Goal: Information Seeking & Learning: Understand process/instructions

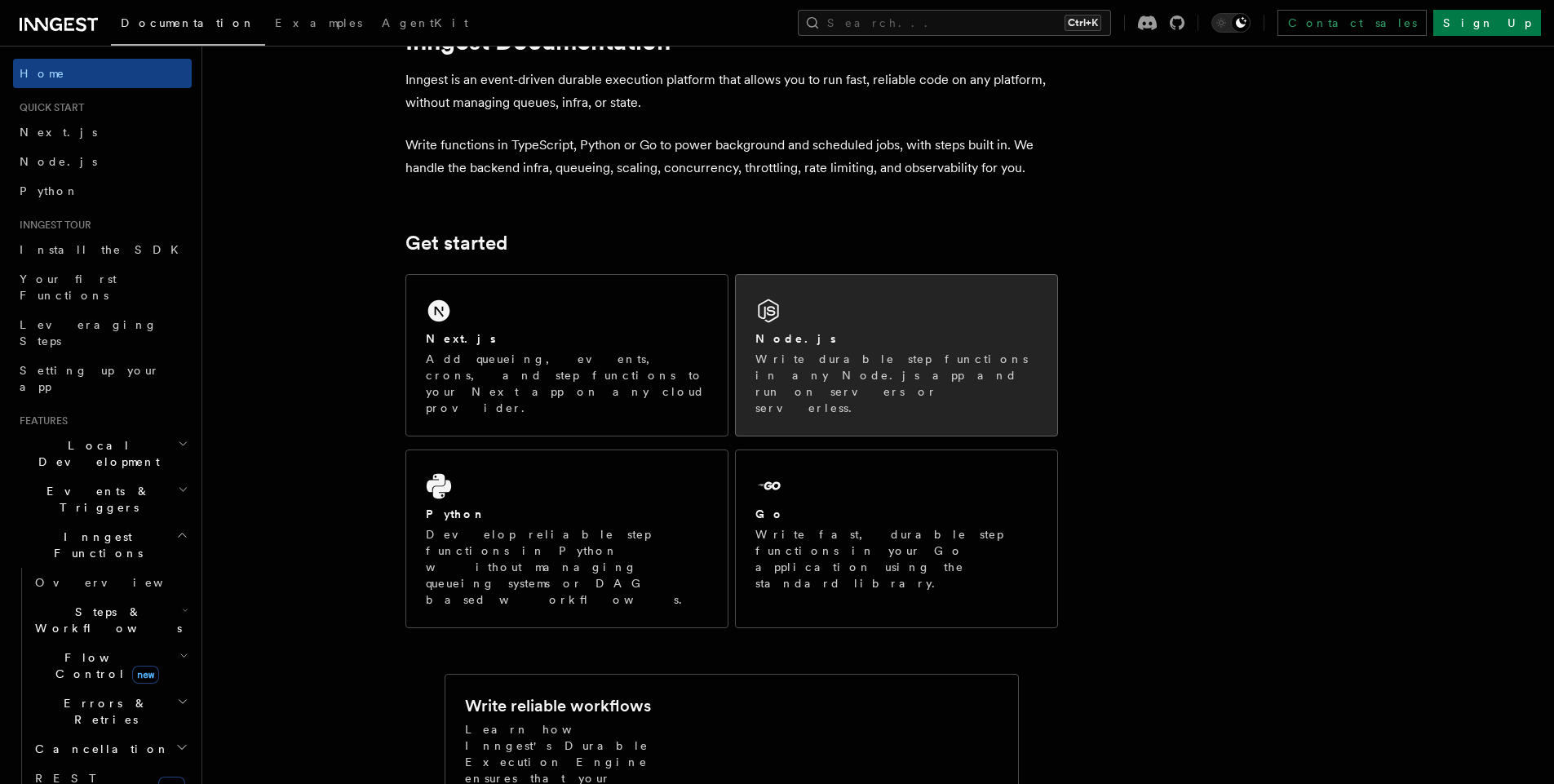
scroll to position [69, 0]
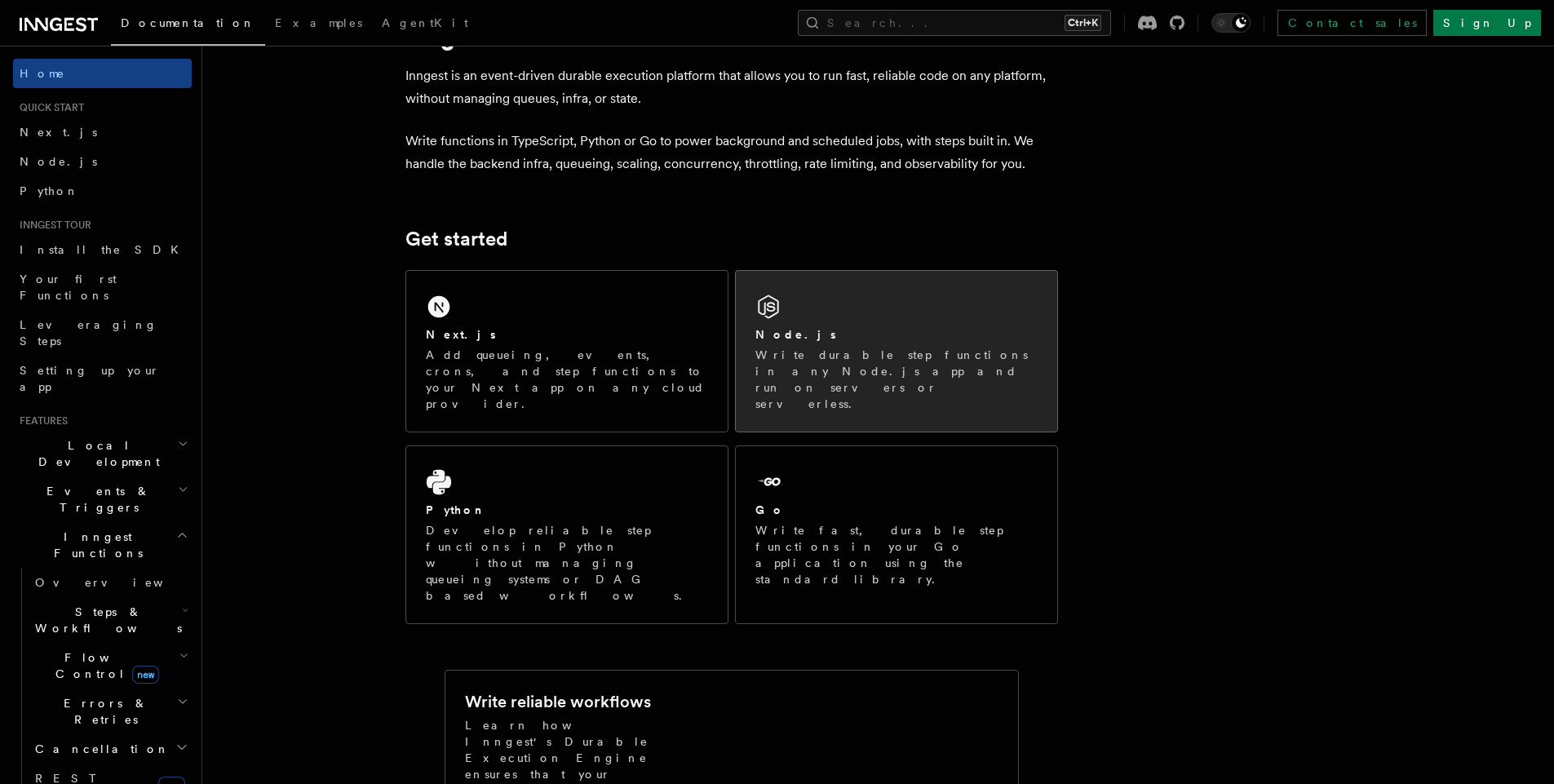
click at [814, 364] on p "Write durable step functions in any Node.js app and run on servers or serverles…" at bounding box center [896, 379] width 282 height 65
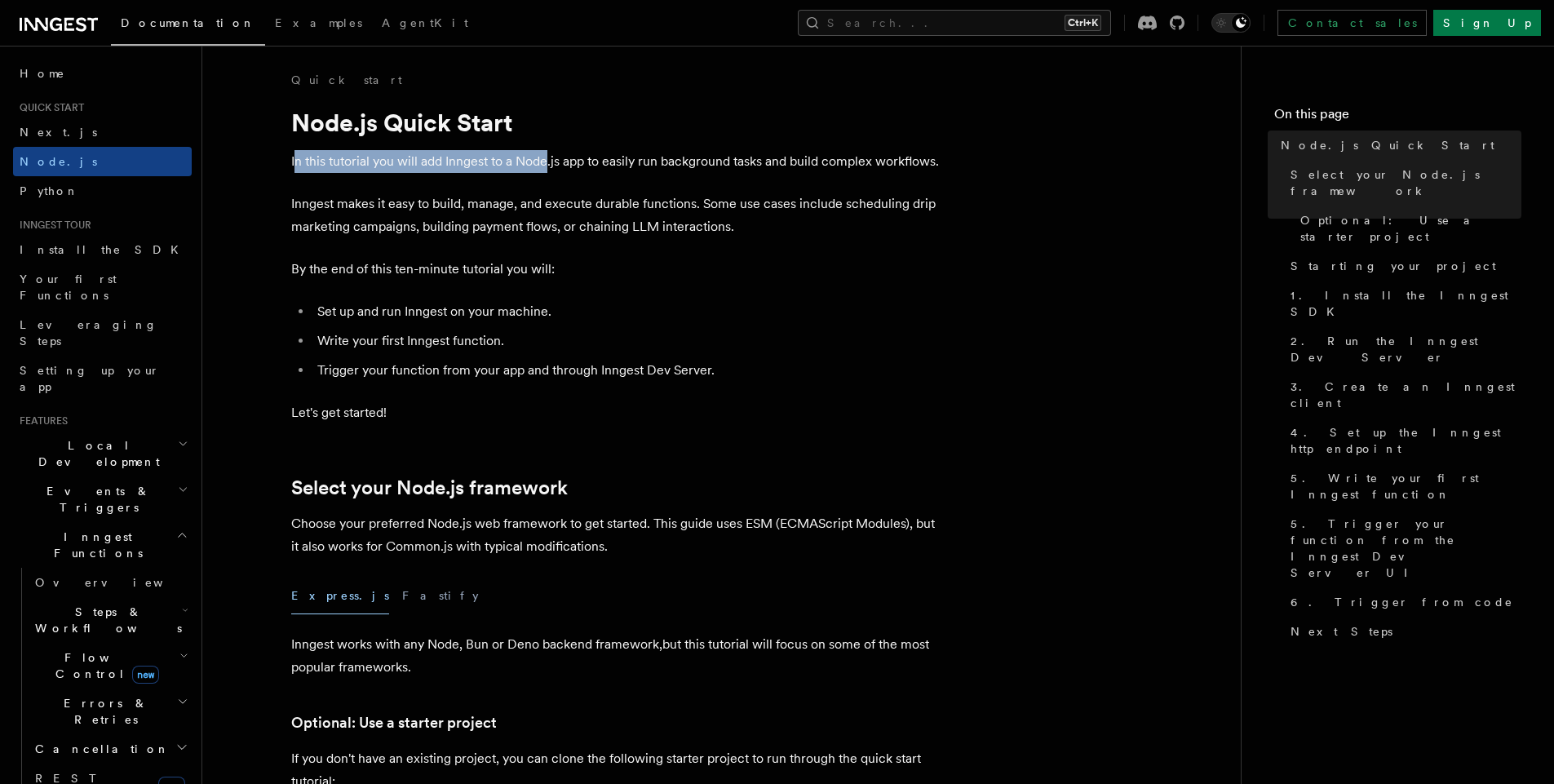
drag, startPoint x: 296, startPoint y: 168, endPoint x: 553, endPoint y: 169, distance: 257.0
click at [553, 169] on p "In this tutorial you will add Inngest to a Node.js app to easily run background…" at bounding box center [617, 161] width 653 height 23
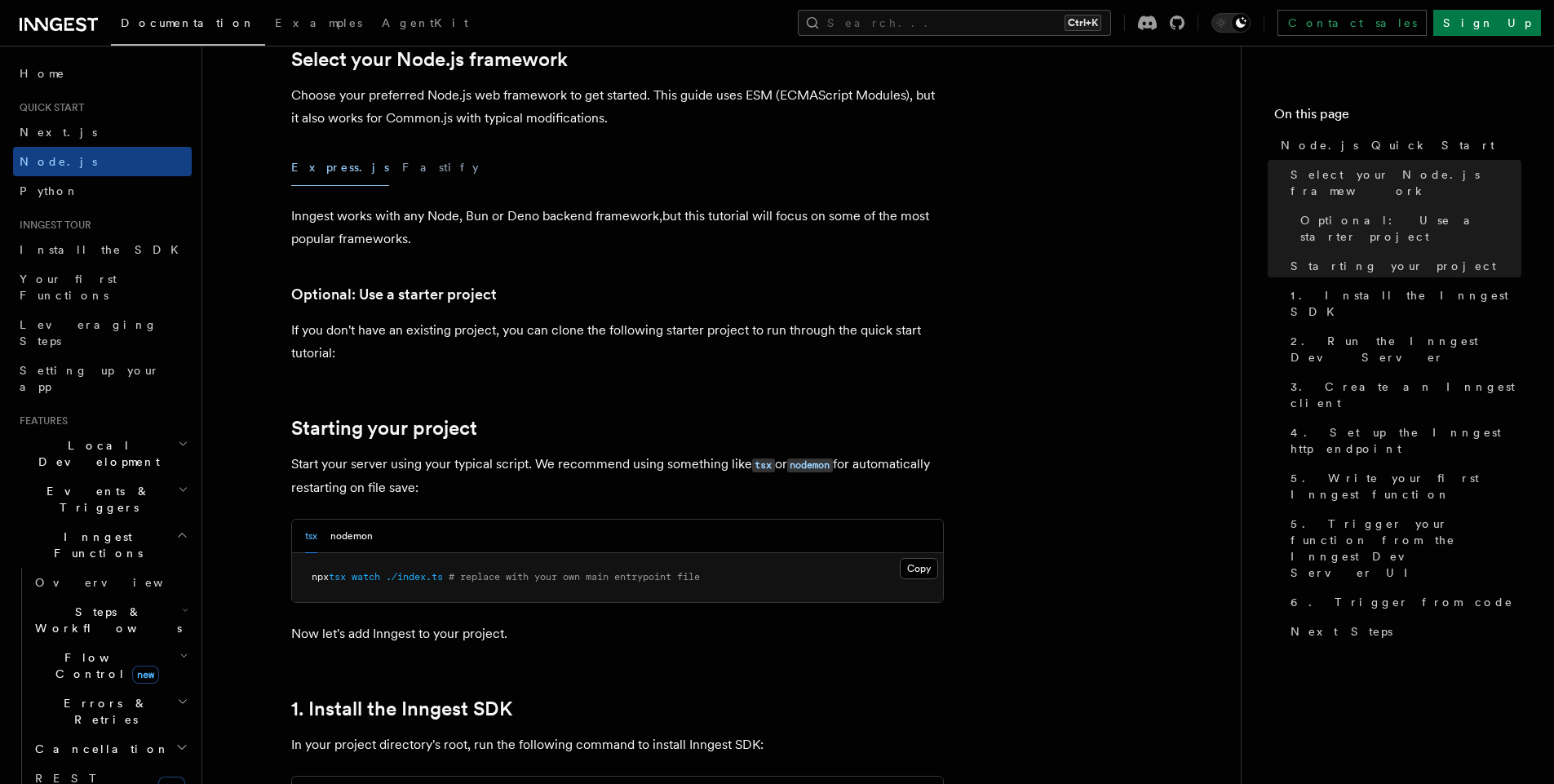
scroll to position [433, 0]
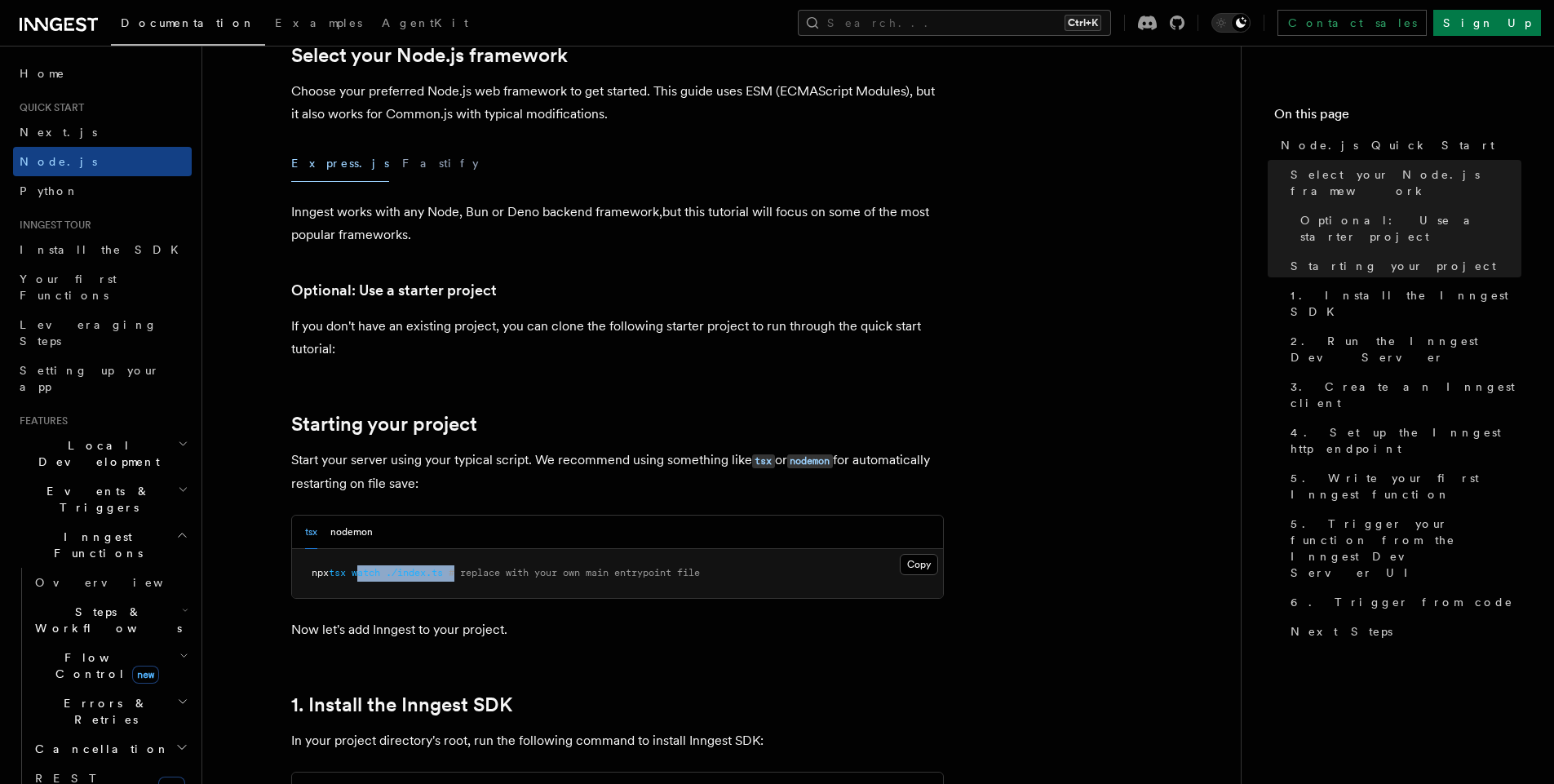
drag, startPoint x: 362, startPoint y: 573, endPoint x: 498, endPoint y: 580, distance: 136.2
click at [498, 580] on pre "npx tsx watch ./index.ts # replace with your own main entrypoint file" at bounding box center [617, 573] width 651 height 49
click at [532, 625] on p "Now let's add Inngest to your project." at bounding box center [617, 629] width 653 height 23
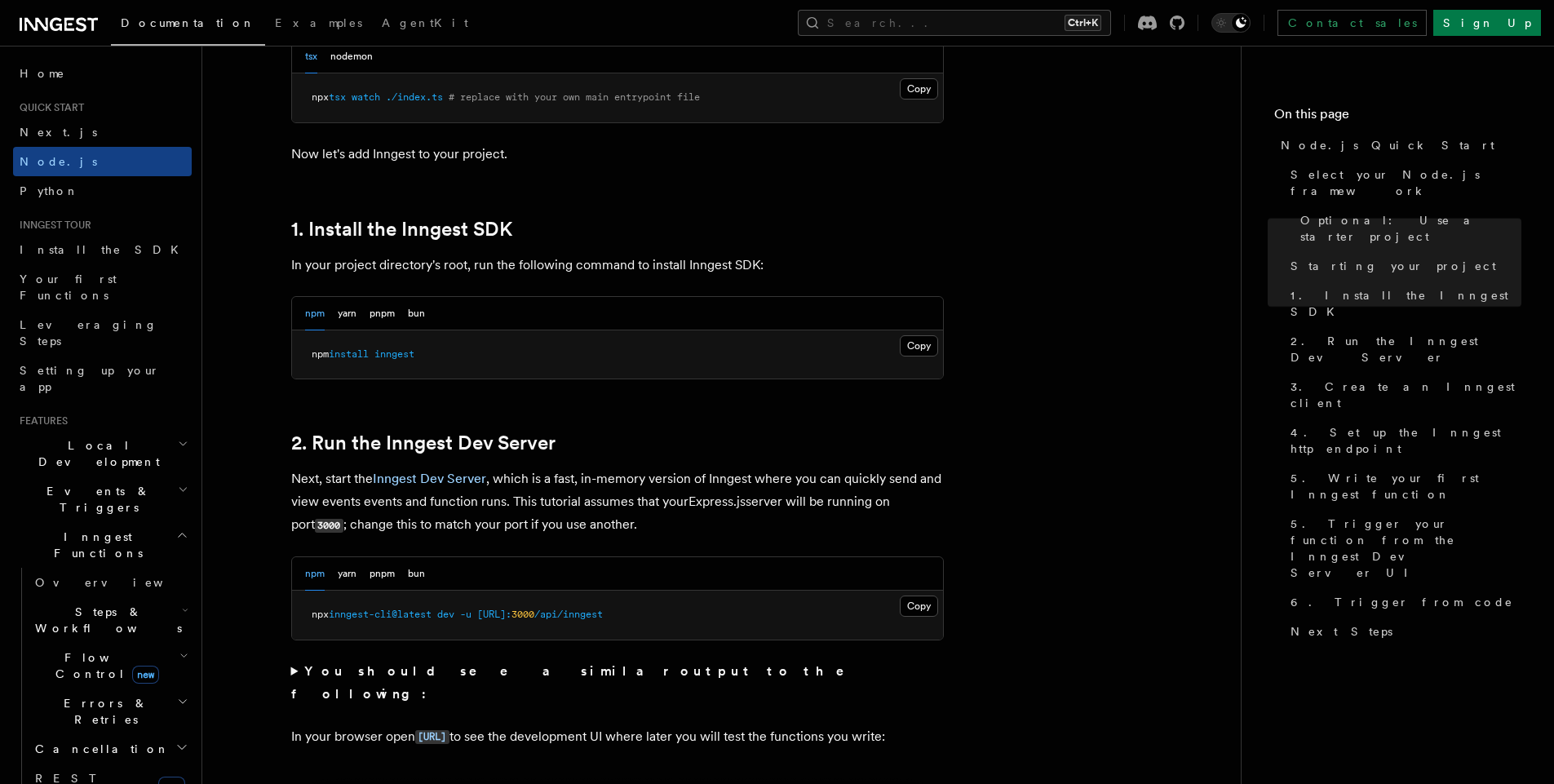
scroll to position [914, 0]
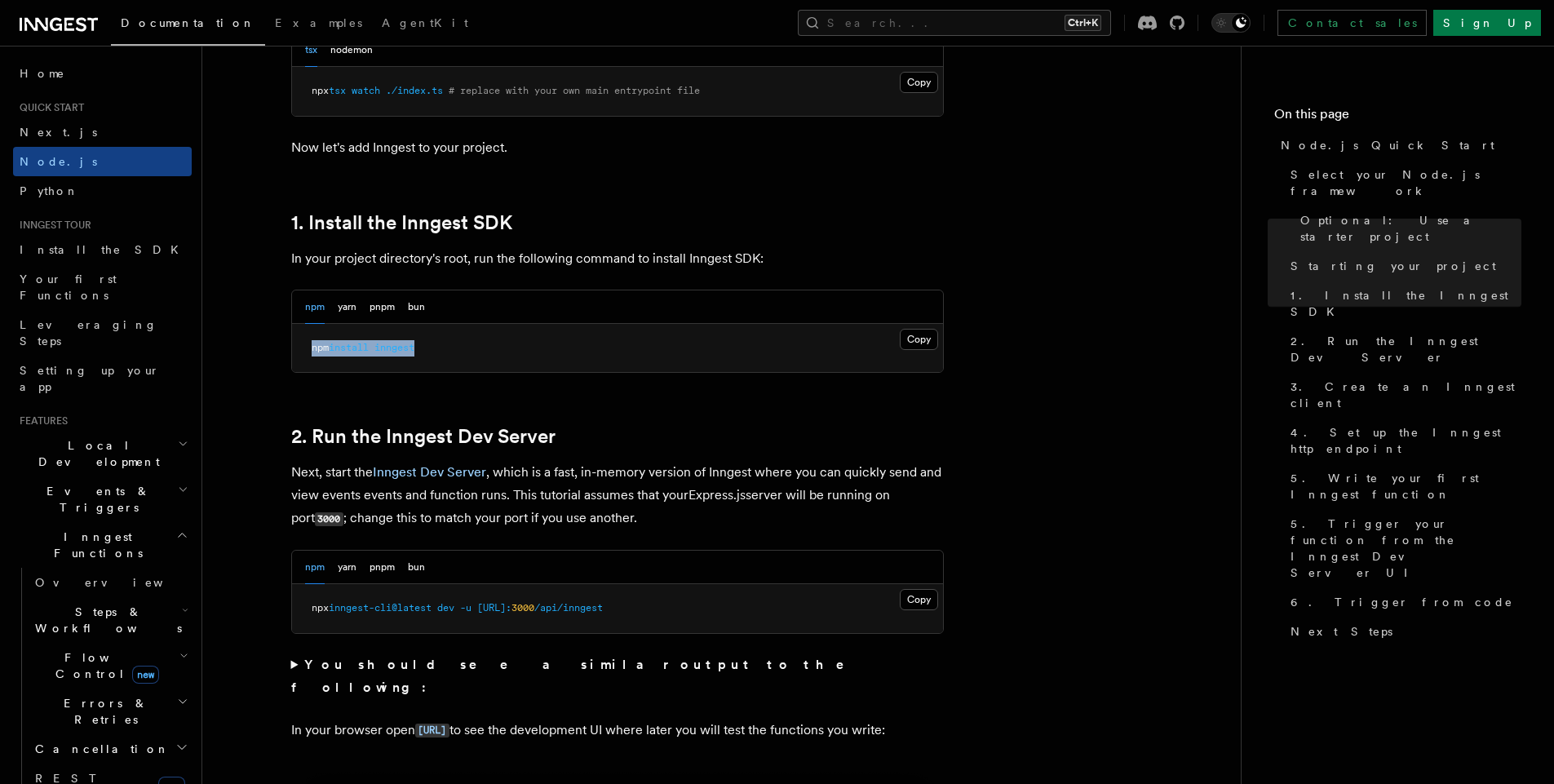
drag, startPoint x: 441, startPoint y: 354, endPoint x: 326, endPoint y: 333, distance: 116.9
click at [326, 333] on pre "npm install inngest" at bounding box center [617, 348] width 651 height 49
click at [402, 525] on p "Next, start the Inngest Dev Server , which is a fast, in-memory version of Inng…" at bounding box center [617, 495] width 653 height 69
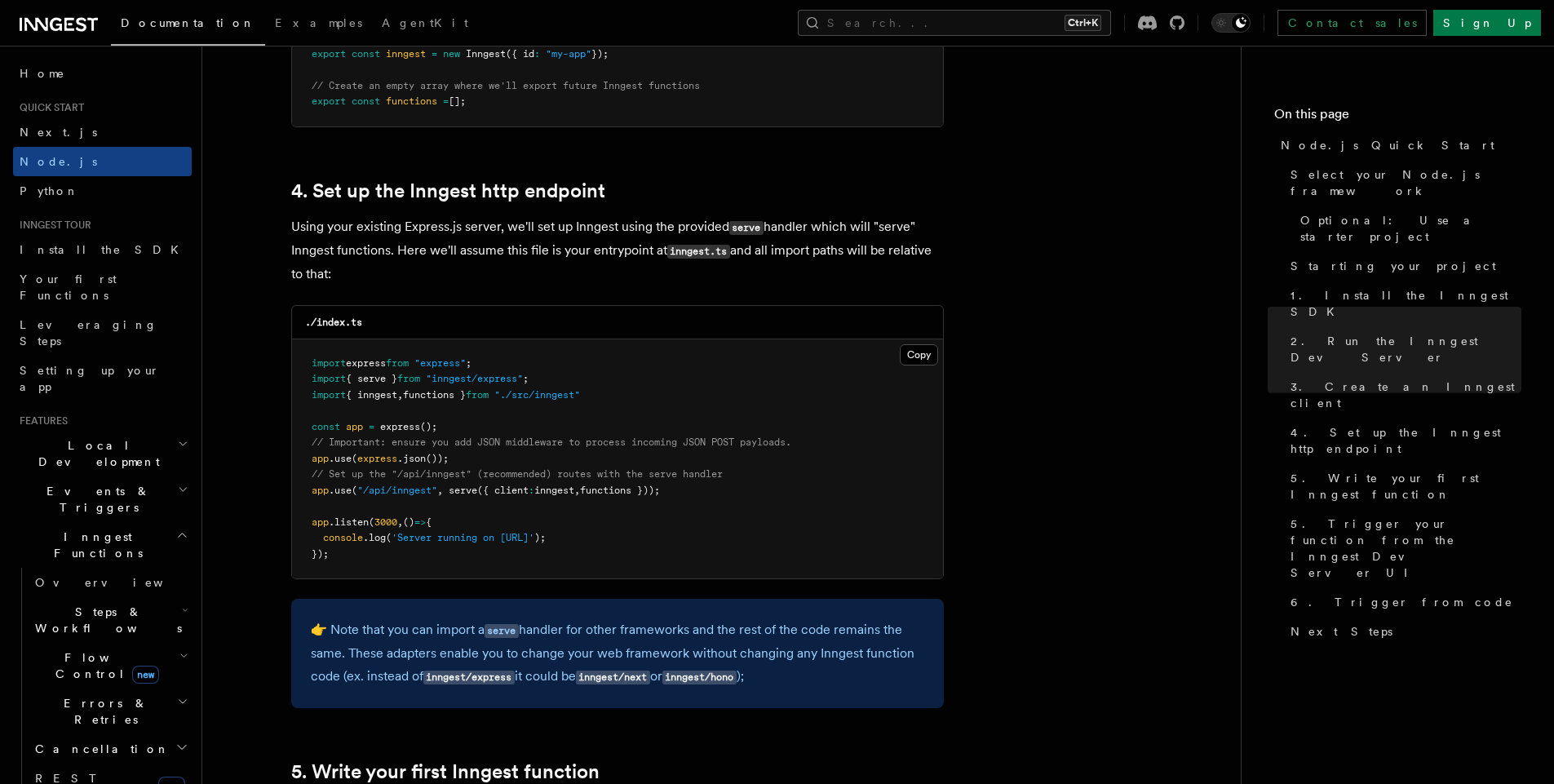
scroll to position [2365, 0]
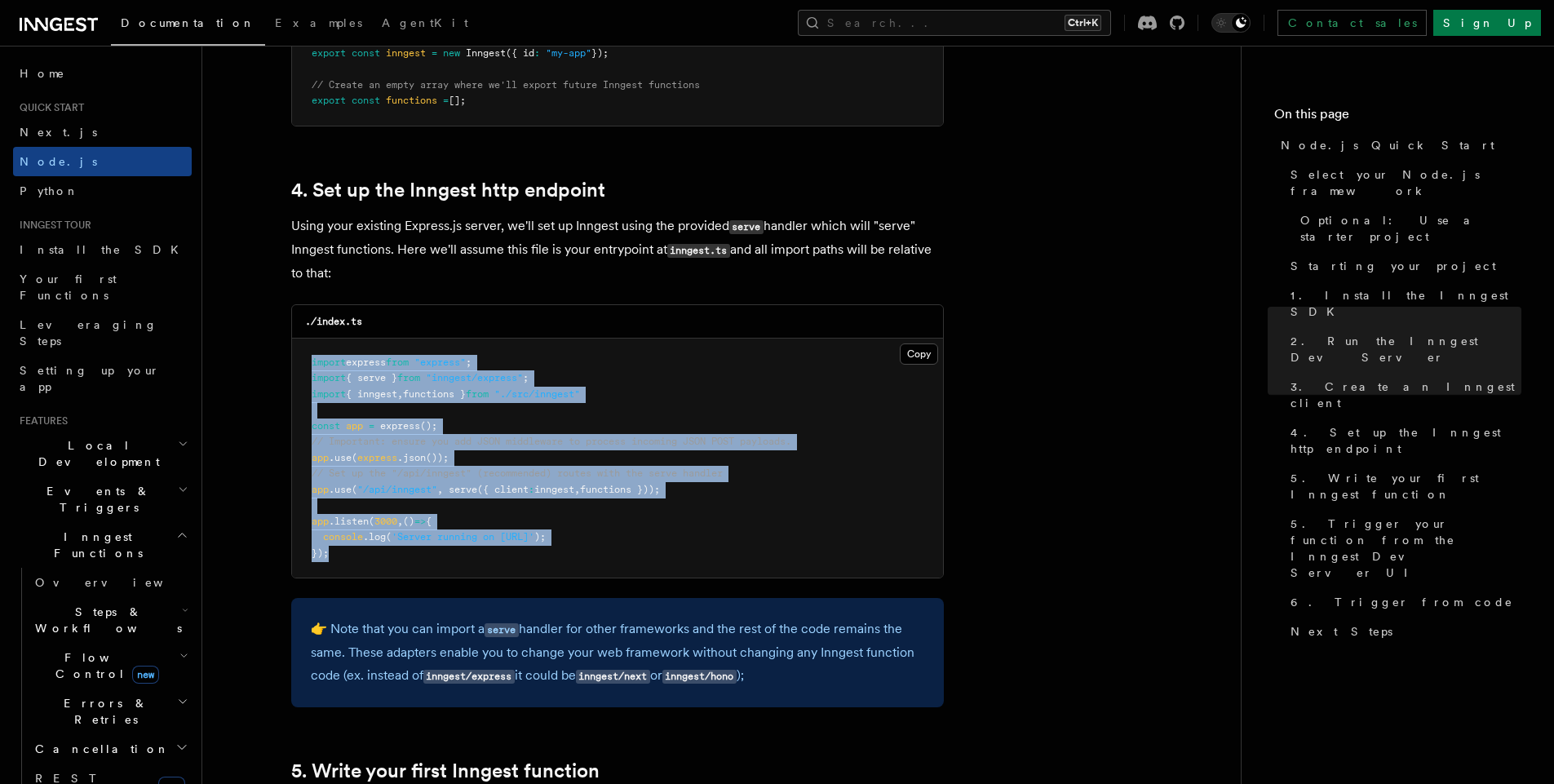
drag, startPoint x: 299, startPoint y: 358, endPoint x: 349, endPoint y: 550, distance: 198.4
click at [349, 550] on pre "import express from "express" ; import { serve } from "inngest/express" ; impor…" at bounding box center [617, 458] width 651 height 239
drag, startPoint x: 349, startPoint y: 550, endPoint x: 304, endPoint y: 350, distance: 205.0
click at [304, 350] on pre "import express from "express" ; import { serve } from "inngest/express" ; impor…" at bounding box center [617, 458] width 651 height 239
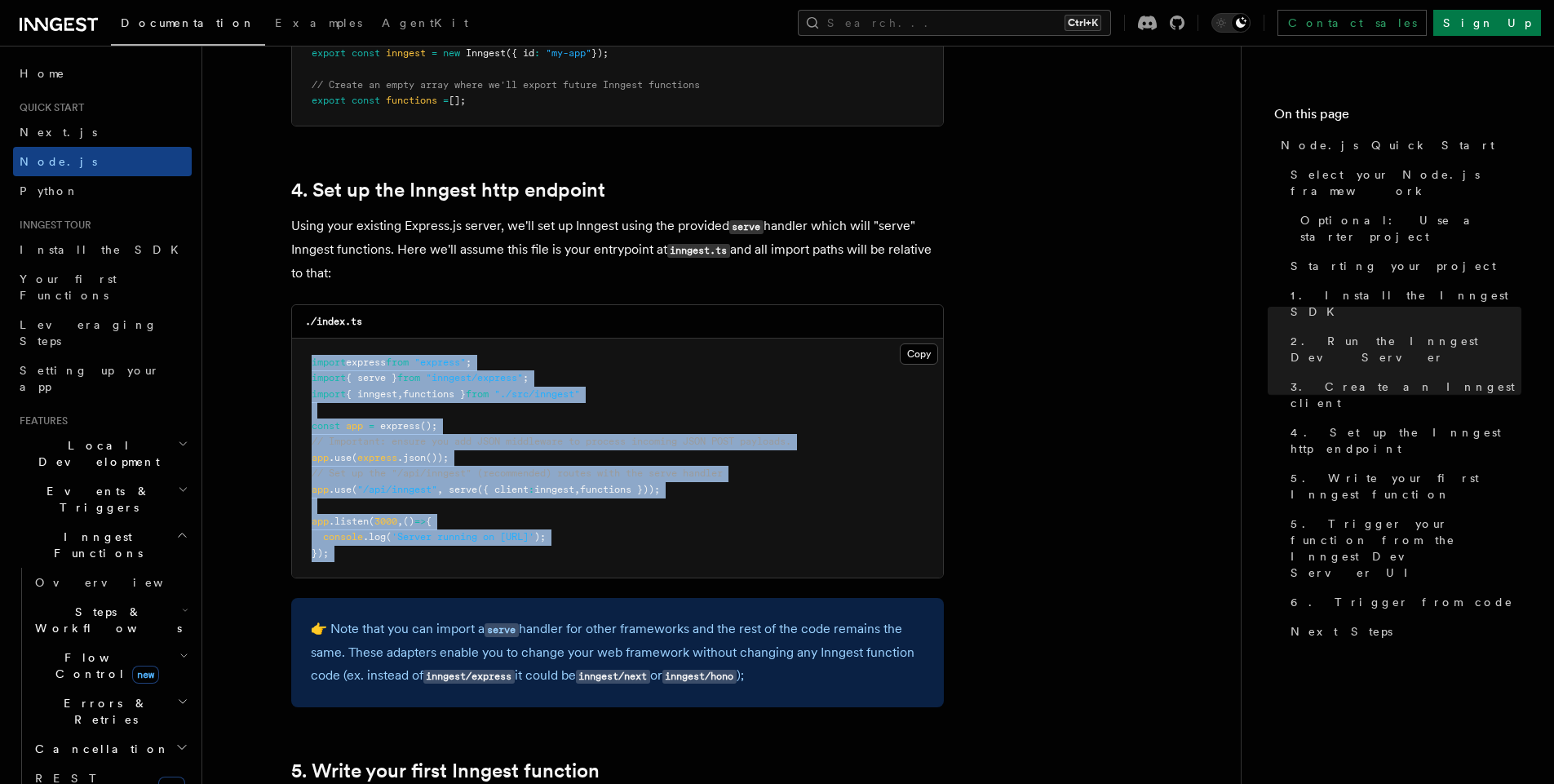
click at [360, 474] on span "// Set up the "/api/inngest" (recommended) routes with the serve handler" at bounding box center [517, 473] width 411 height 11
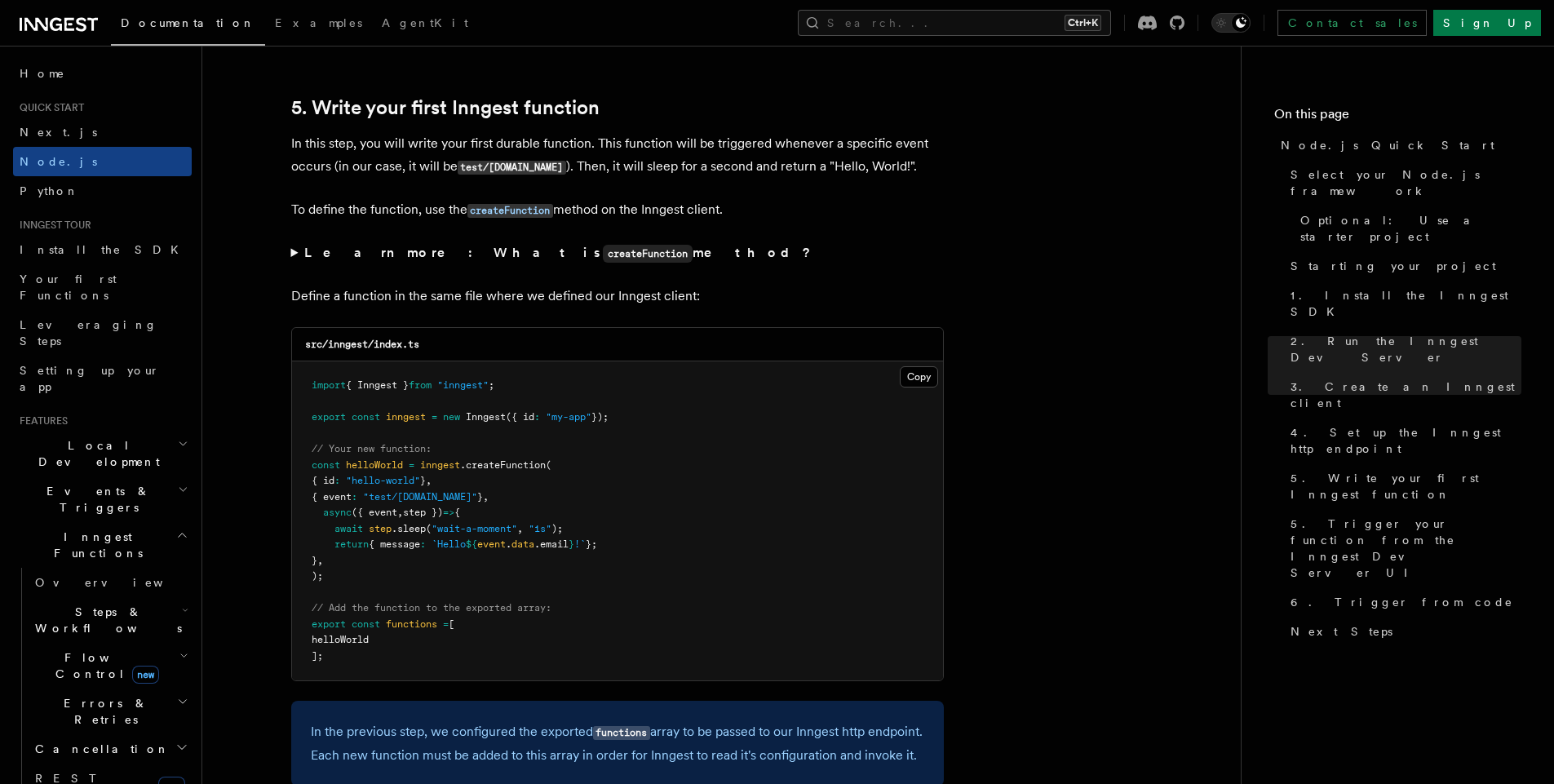
scroll to position [3049, 0]
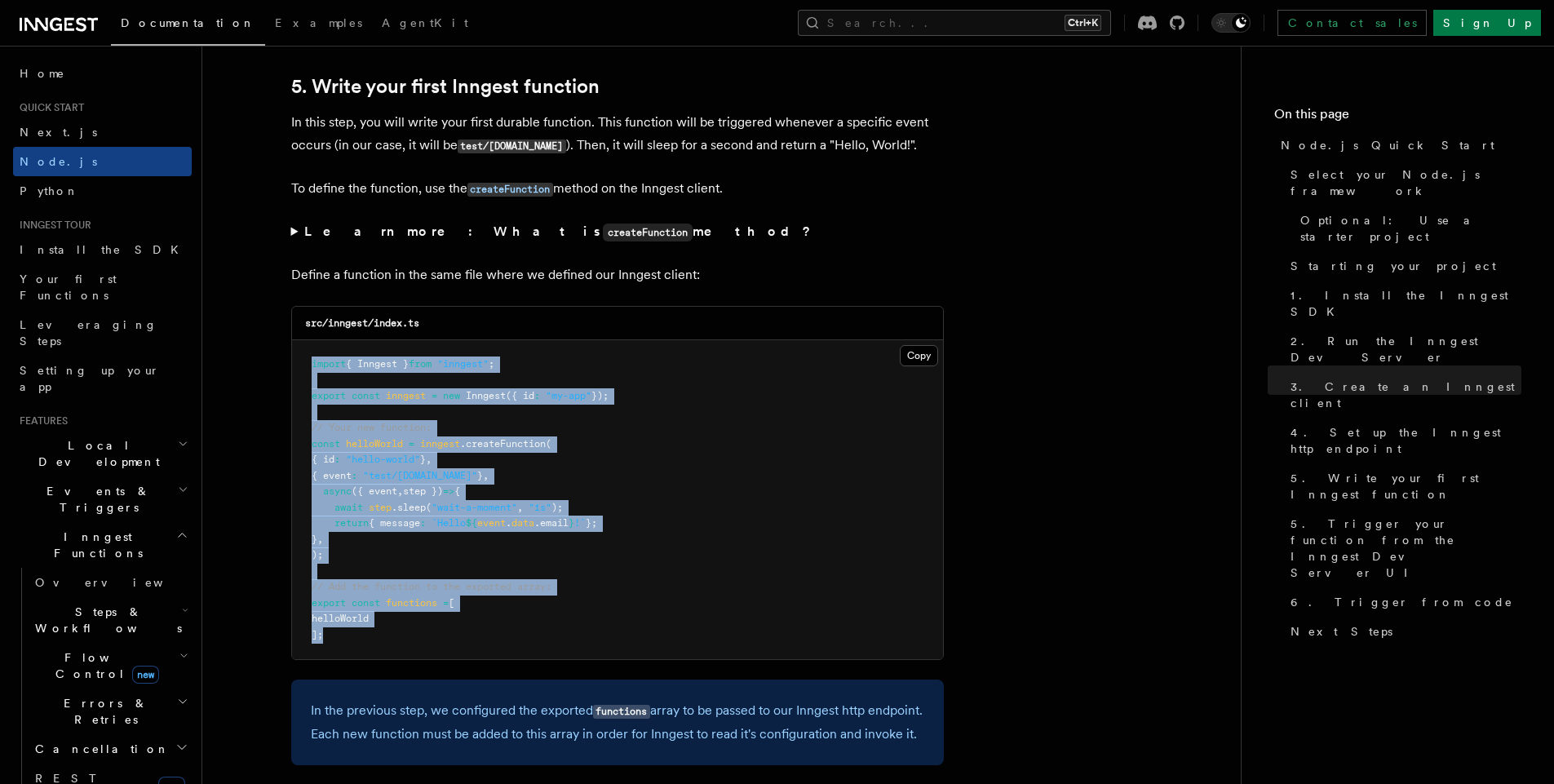
drag, startPoint x: 311, startPoint y: 357, endPoint x: 337, endPoint y: 634, distance: 278.2
click at [337, 634] on pre "import { Inngest } from "inngest" ; export const inngest = new Inngest ({ id : …" at bounding box center [617, 499] width 651 height 319
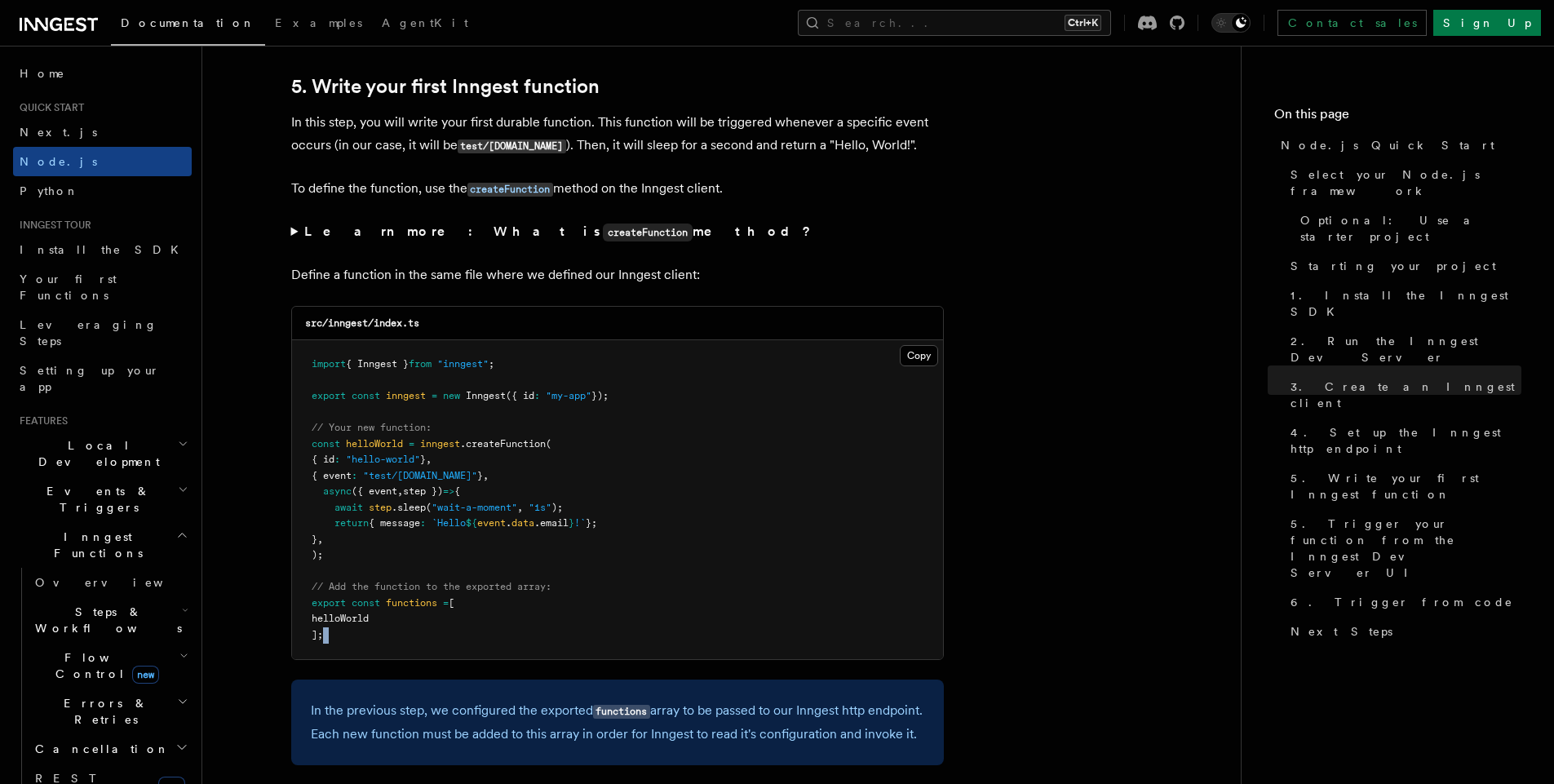
click at [337, 634] on pre "import { Inngest } from "inngest" ; export const inngest = new Inngest ({ id : …" at bounding box center [617, 499] width 651 height 319
click at [500, 397] on span "Inngest" at bounding box center [486, 395] width 40 height 11
click at [399, 445] on span "helloWorld" at bounding box center [374, 443] width 57 height 11
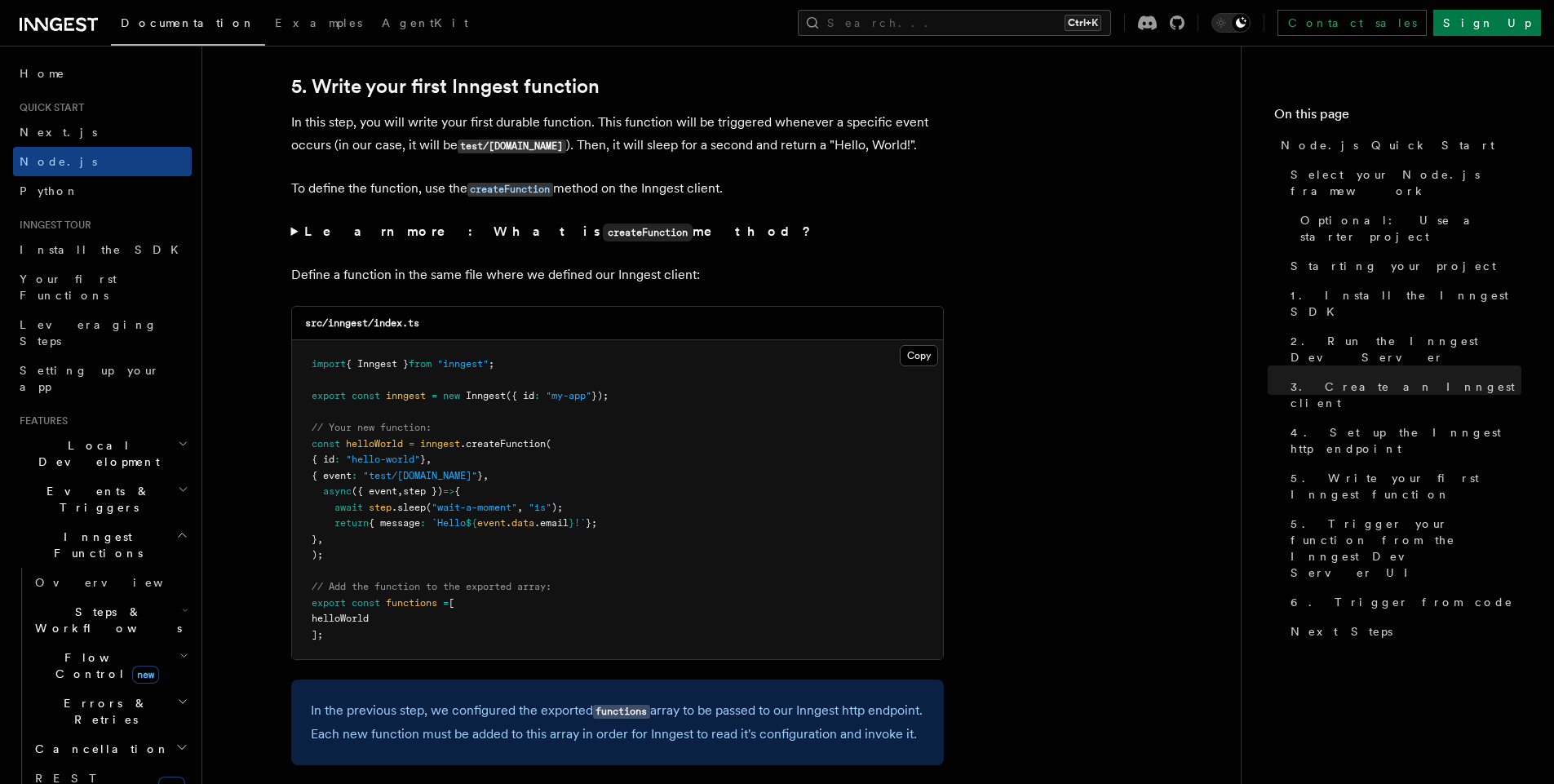
click at [479, 445] on span ".createFunction" at bounding box center [503, 443] width 86 height 11
click at [340, 502] on span "await" at bounding box center [348, 507] width 28 height 11
click at [362, 562] on pre "import { Inngest } from "inngest" ; export const inngest = new Inngest ({ id : …" at bounding box center [617, 499] width 651 height 319
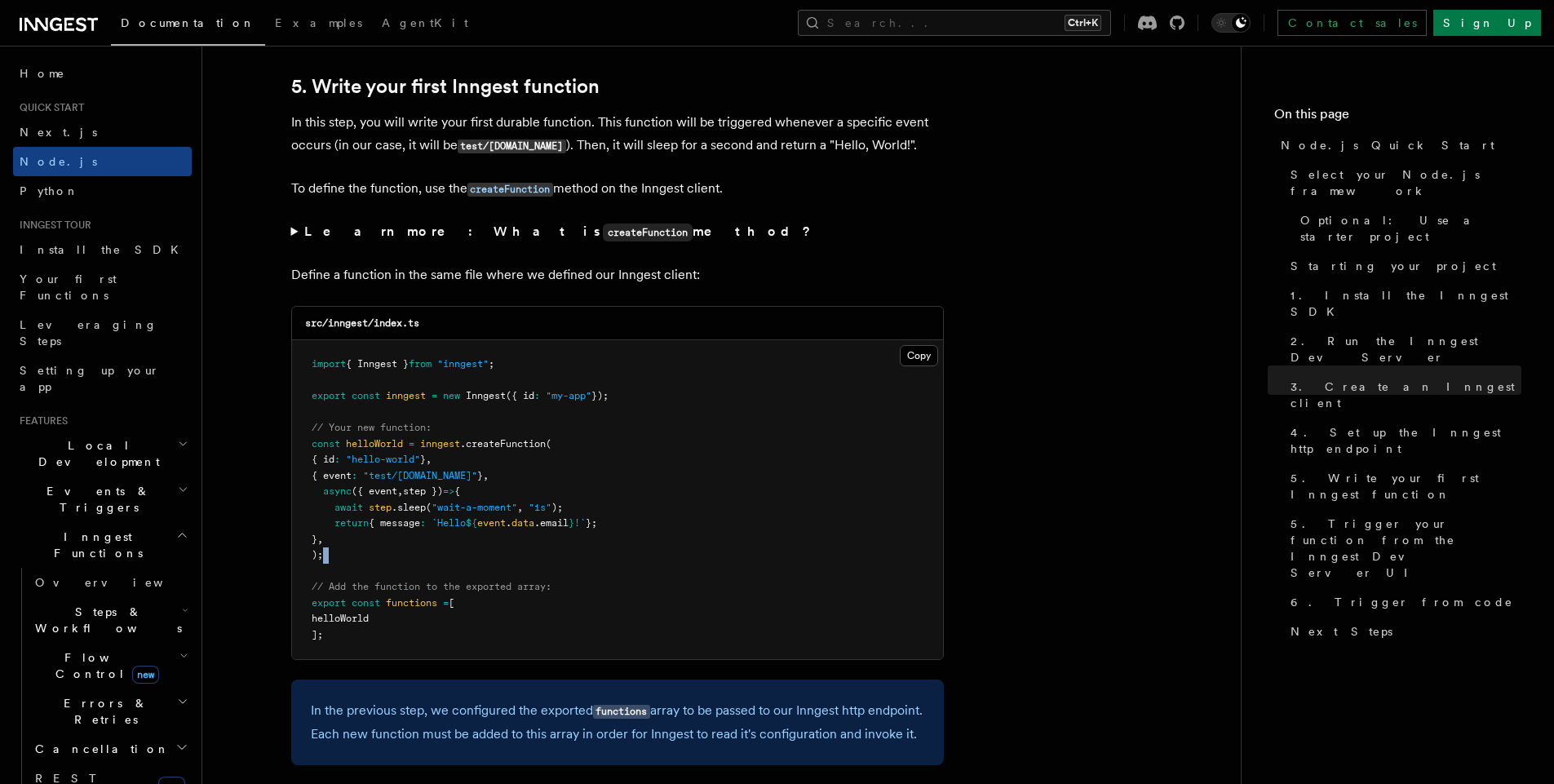
click at [362, 562] on pre "import { Inngest } from "inngest" ; export const inngest = new Inngest ({ id : …" at bounding box center [617, 499] width 651 height 319
click at [375, 631] on pre "import { Inngest } from "inngest" ; export const inngest = new Inngest ({ id : …" at bounding box center [617, 499] width 651 height 319
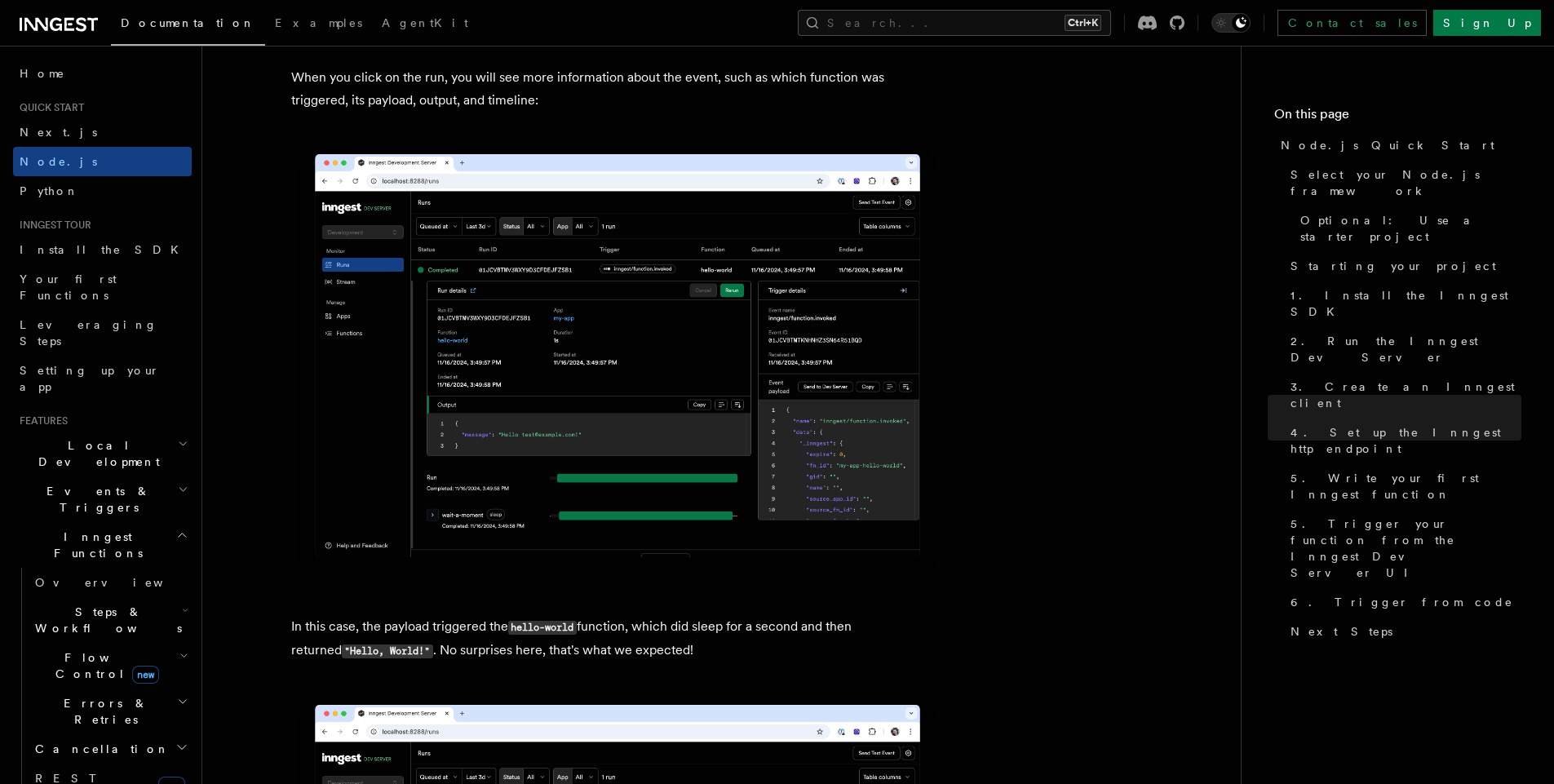
scroll to position [6122, 0]
